Goal: Find specific page/section: Find specific page/section

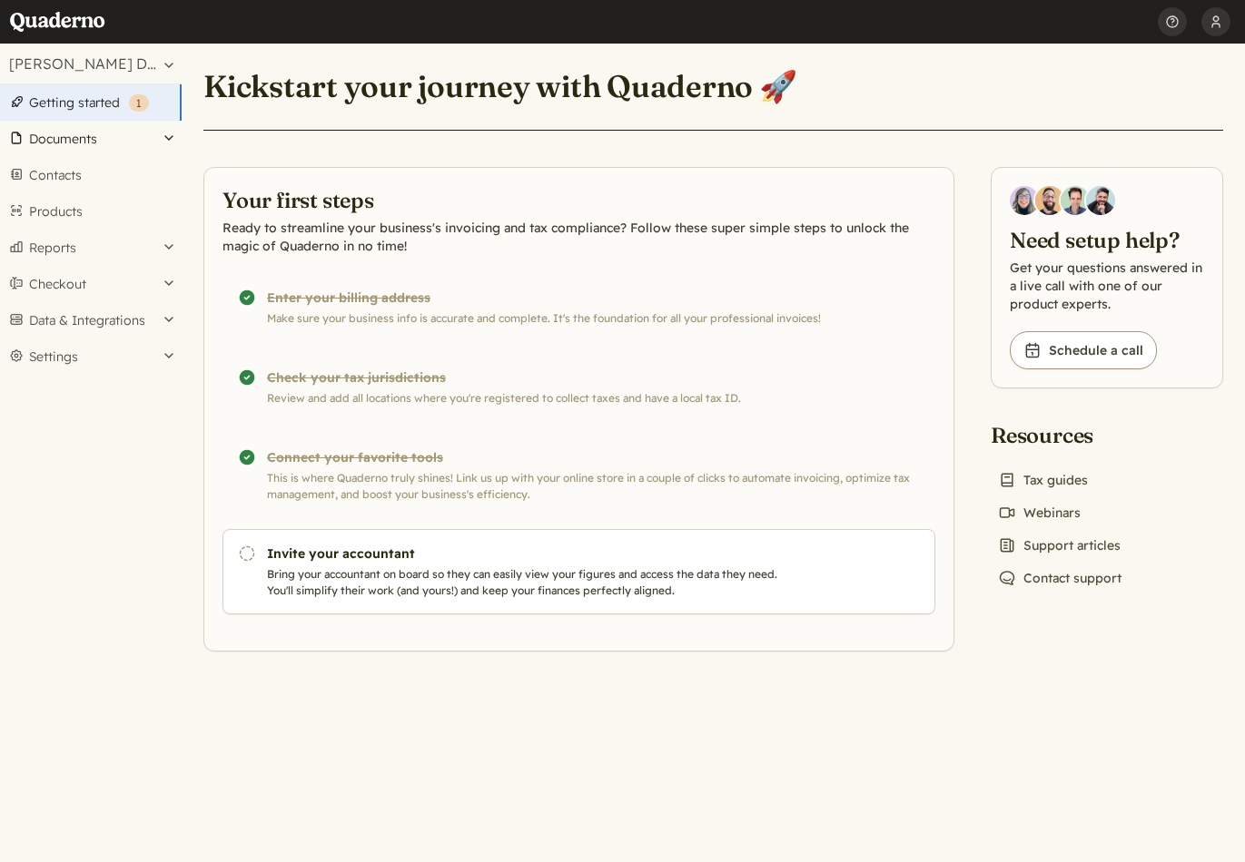
click at [72, 136] on button "Documents" at bounding box center [91, 139] width 182 height 36
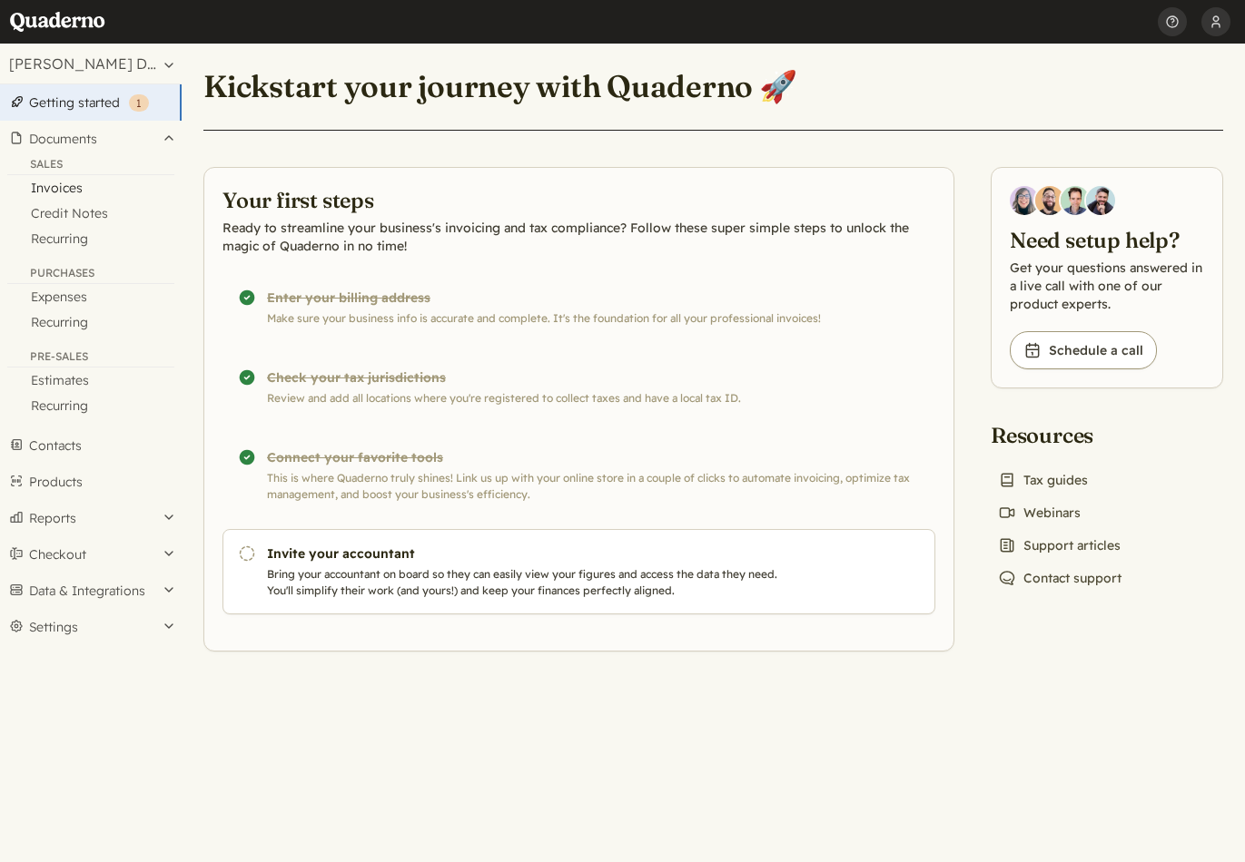
click at [55, 186] on link "Invoices" at bounding box center [91, 187] width 182 height 25
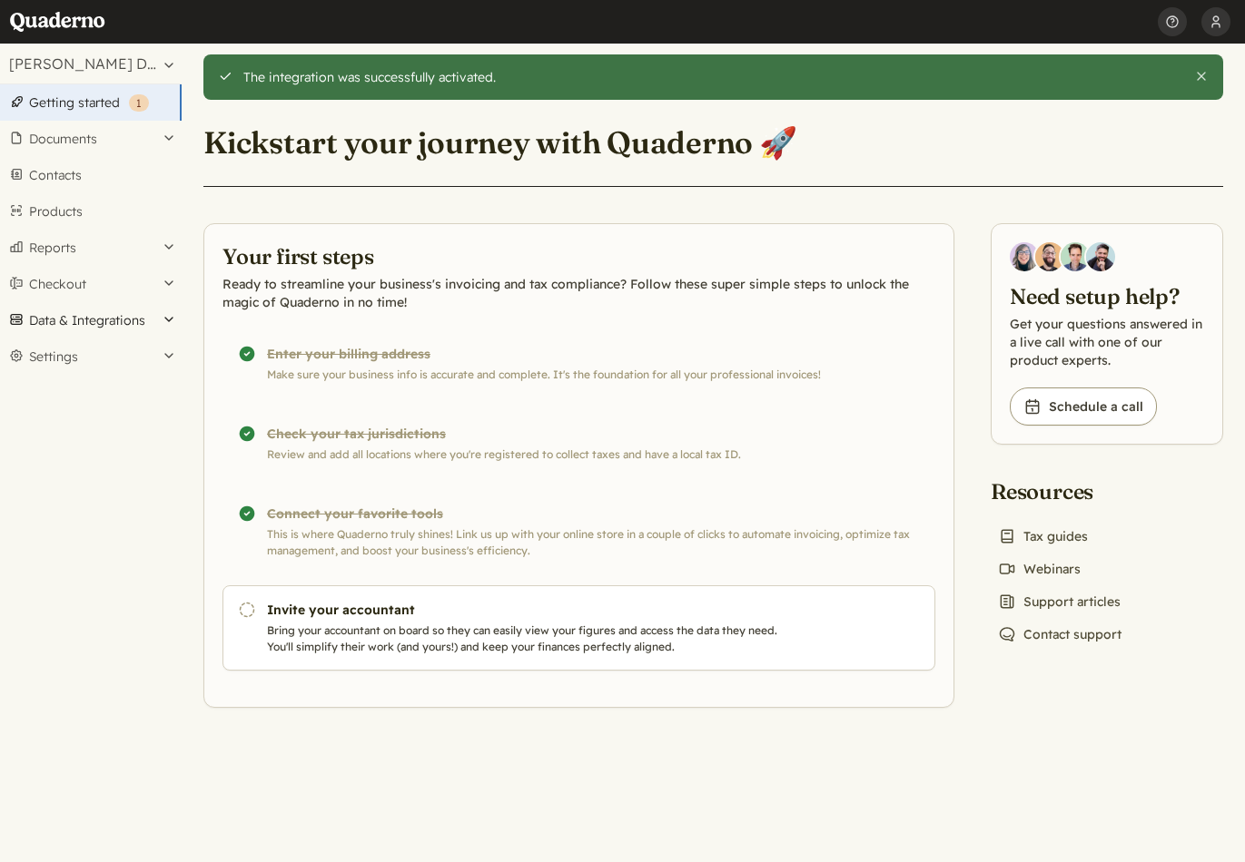
click at [81, 319] on button "Data & Integrations" at bounding box center [91, 320] width 182 height 36
click at [92, 352] on link "Integrations" at bounding box center [91, 351] width 182 height 25
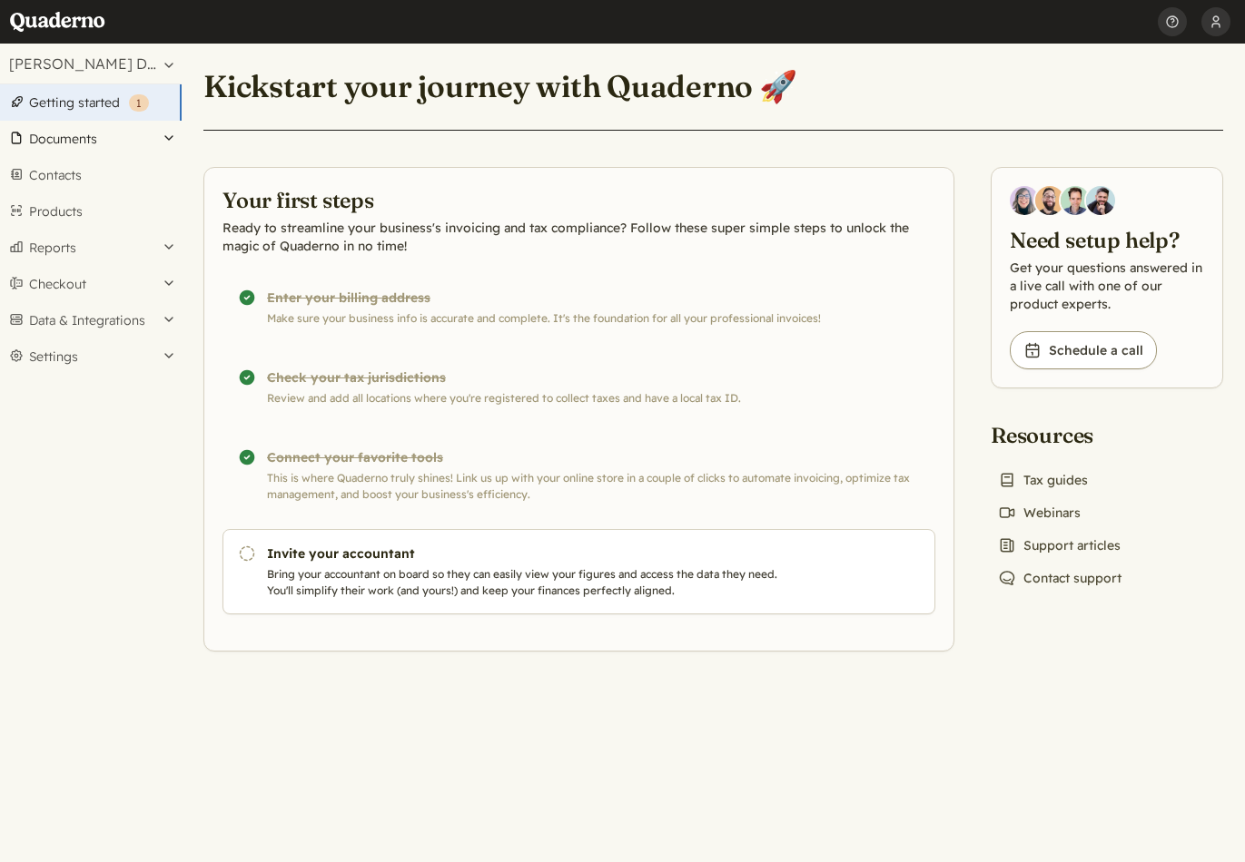
click at [69, 142] on button "Documents" at bounding box center [91, 139] width 182 height 36
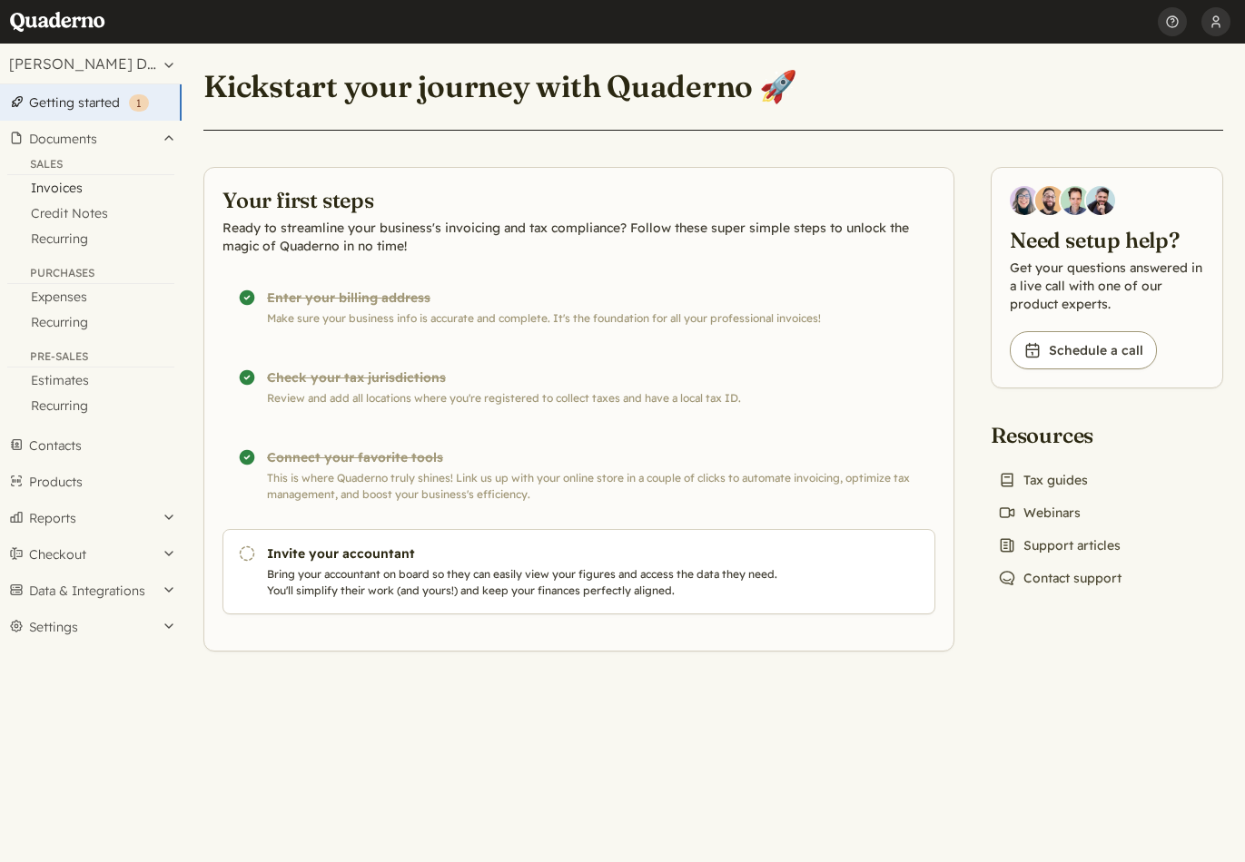
click at [74, 194] on link "Invoices" at bounding box center [91, 187] width 182 height 25
